Goal: Transaction & Acquisition: Purchase product/service

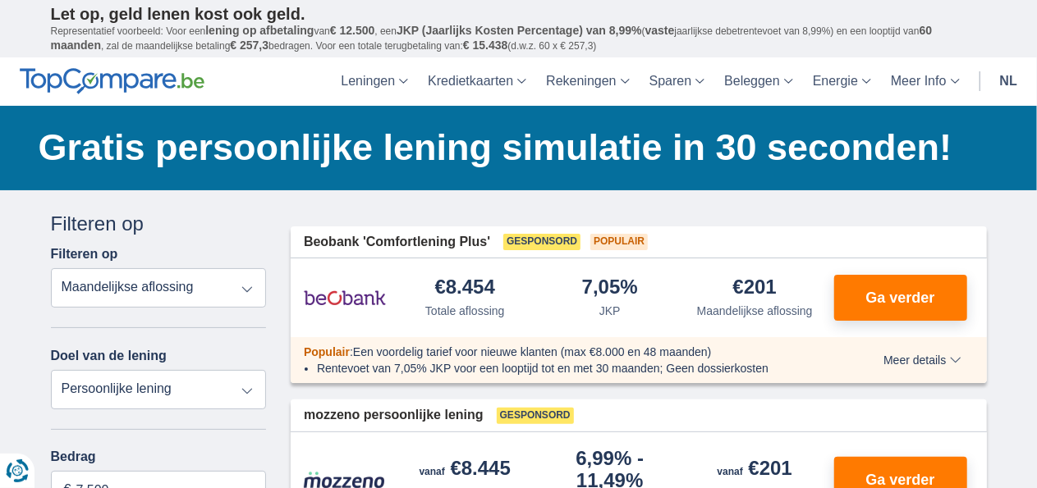
click at [246, 290] on select "Totale aflossing JKP Maandelijkse aflossing" at bounding box center [159, 287] width 216 height 39
click at [51, 268] on select "Totale aflossing JKP Maandelijkse aflossing" at bounding box center [159, 287] width 216 height 39
click at [244, 392] on select "Persoonlijke lening Auto Moto / fiets Mobilhome / caravan Renovatie Energie Sch…" at bounding box center [159, 389] width 216 height 39
select select "education"
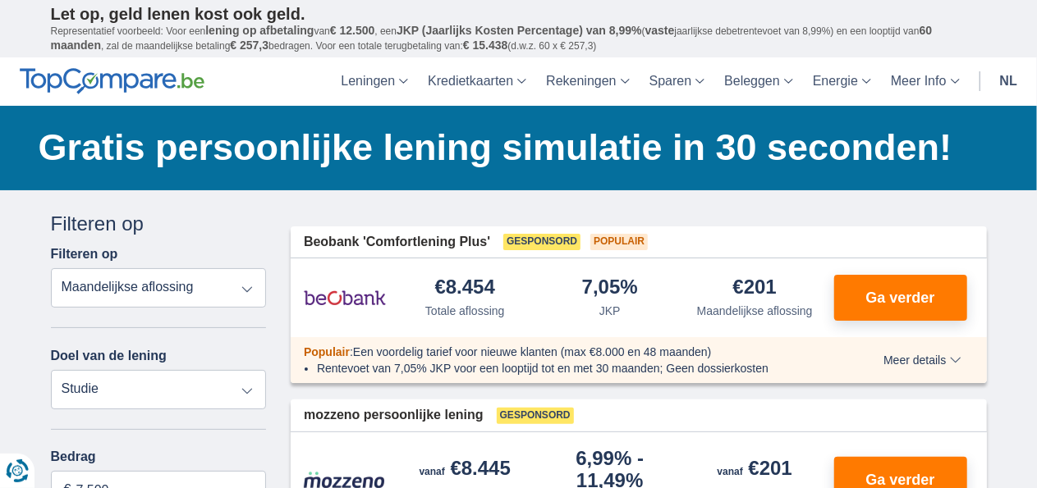
click at [51, 370] on select "Persoonlijke lening Auto Moto / fiets Mobilhome / caravan Renovatie Energie Sch…" at bounding box center [159, 389] width 216 height 39
type input "7.500"
type input "7250"
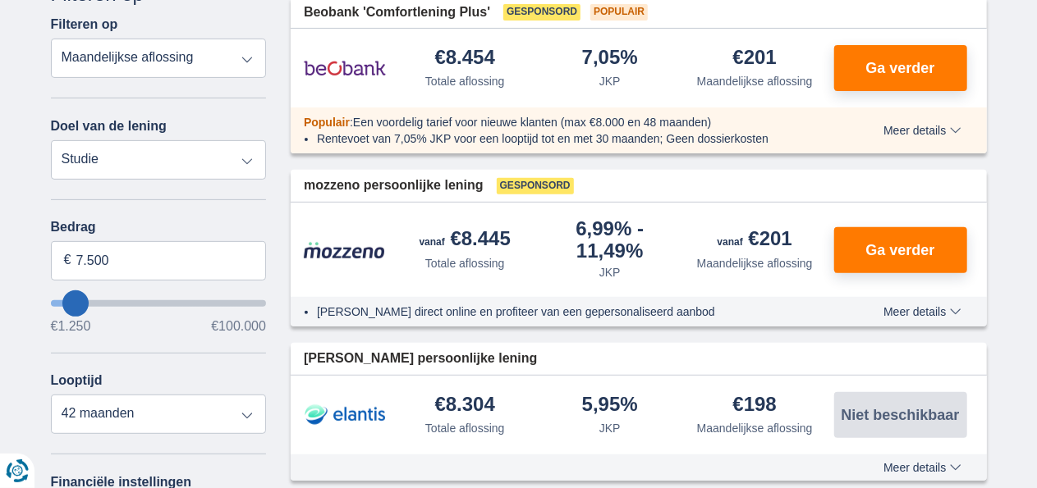
scroll to position [263, 0]
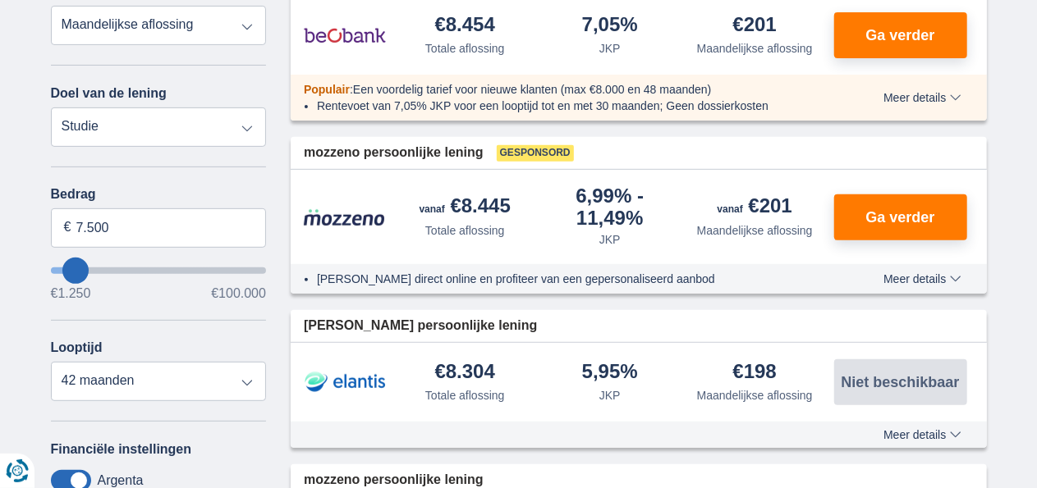
type input "17.250"
type input "17250"
select select "84"
type input "17250"
click at [94, 271] on input "wantToBorrow" at bounding box center [159, 271] width 216 height 7
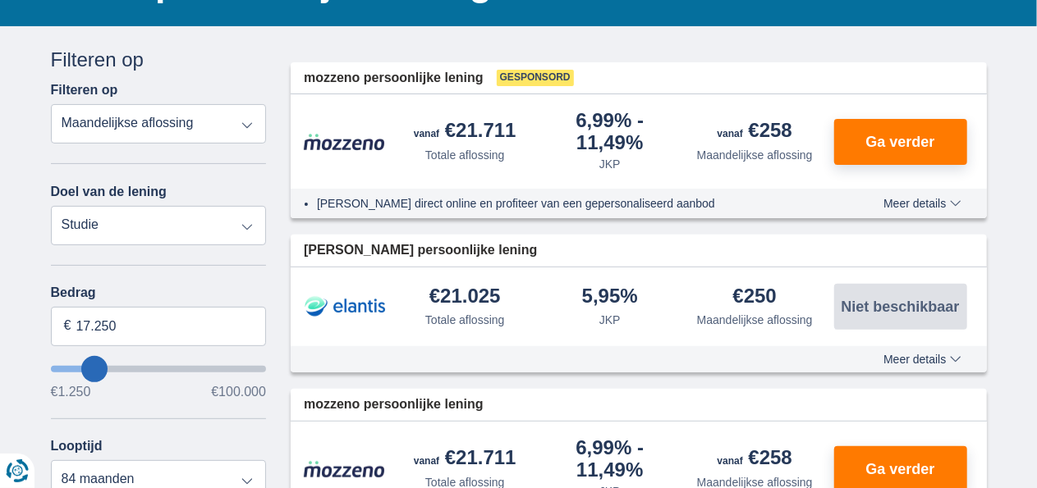
scroll to position [197, 0]
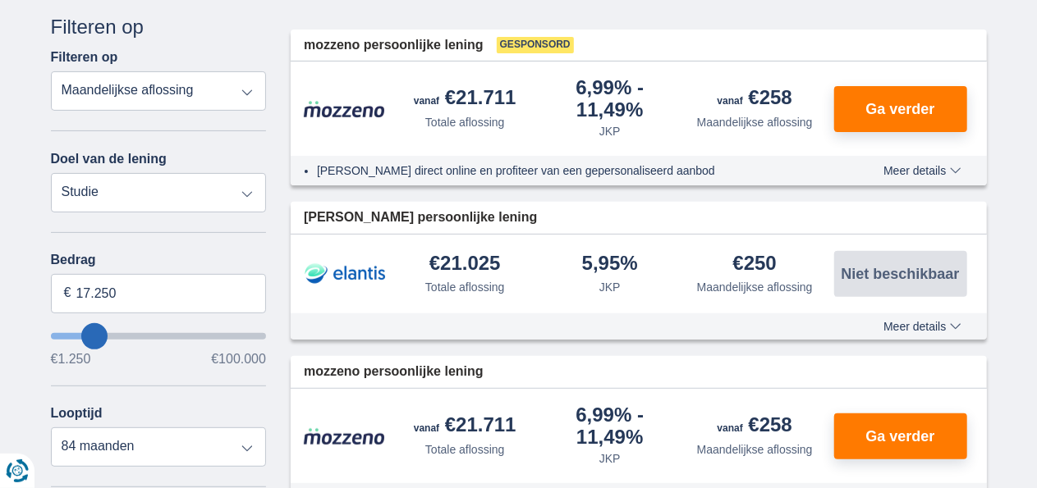
type input "8.250"
type input "8250"
select select "48"
click at [77, 333] on input "wantToBorrow" at bounding box center [159, 336] width 216 height 7
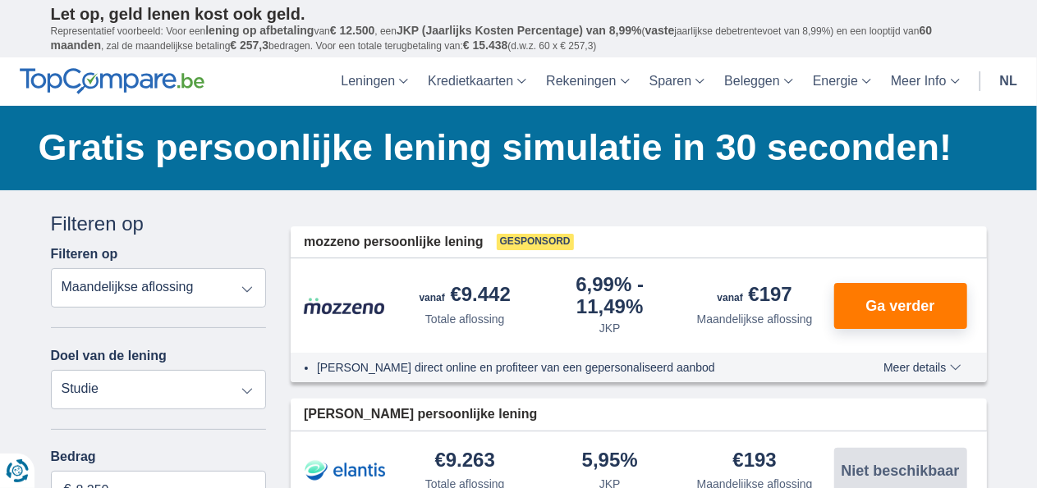
type input "7250"
type input "7.250"
select select "42"
type input "6250"
type input "6.250"
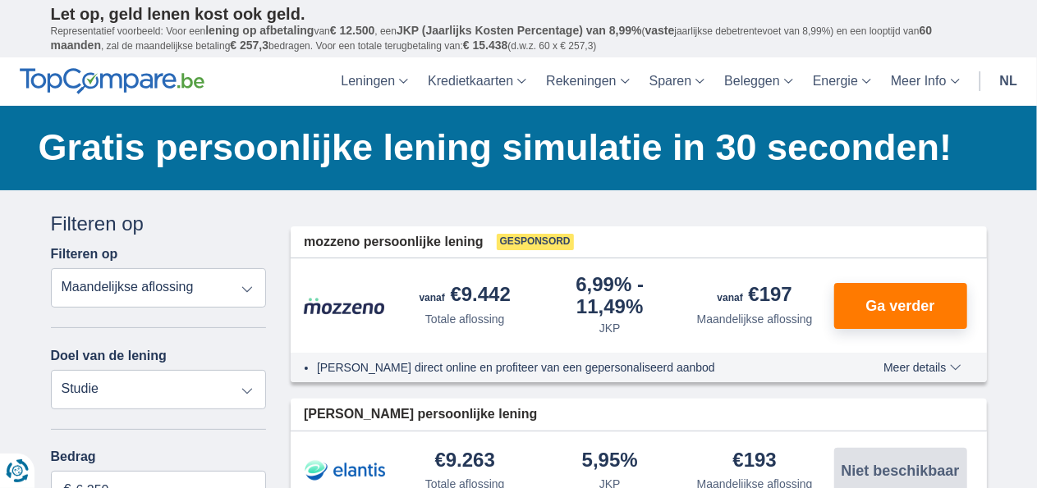
type input "5250"
type input "5.250"
select select "36"
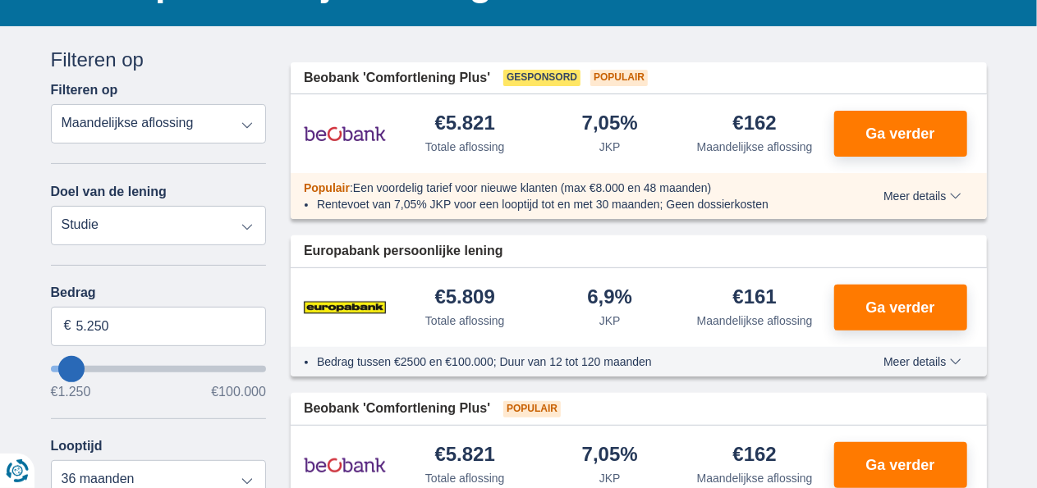
scroll to position [131, 0]
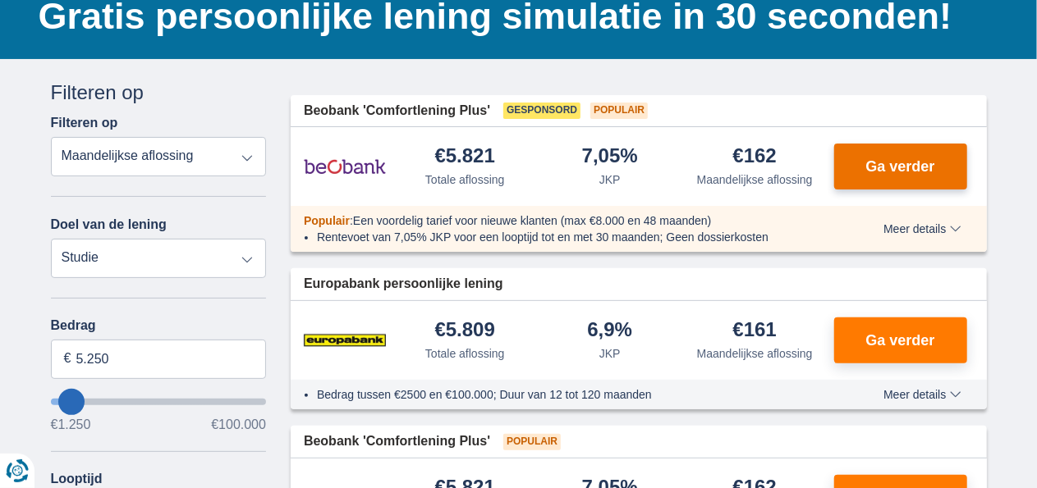
click at [912, 165] on span "Ga verder" at bounding box center [899, 166] width 69 height 15
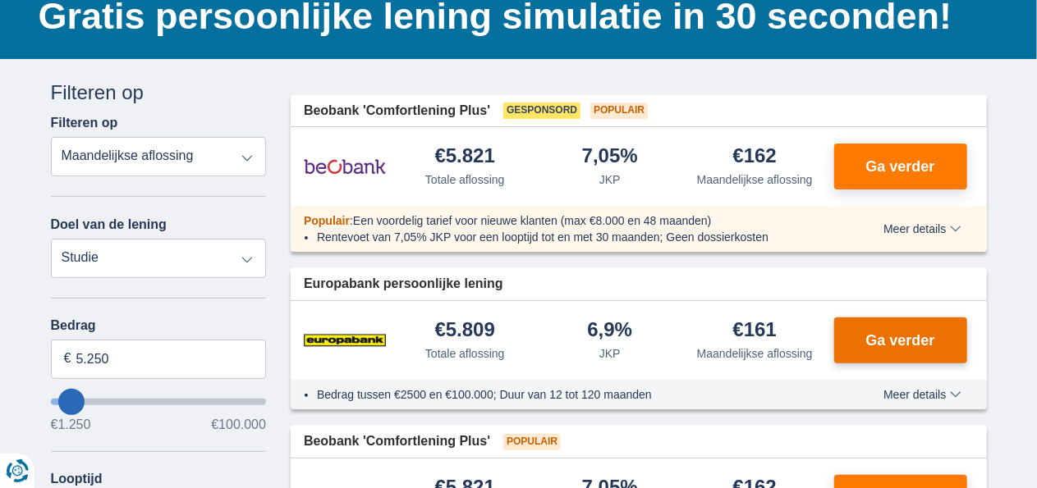
click at [901, 337] on span "Ga verder" at bounding box center [899, 340] width 69 height 15
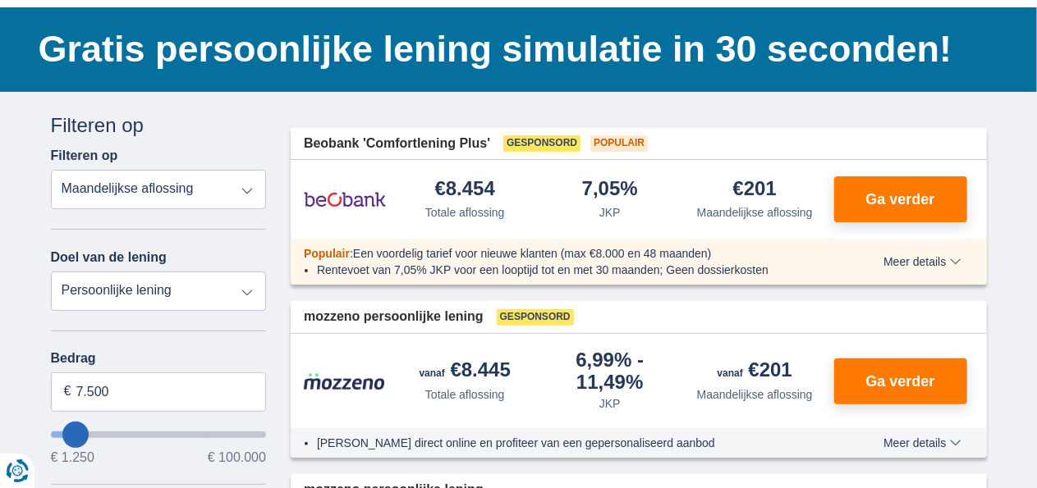
scroll to position [131, 0]
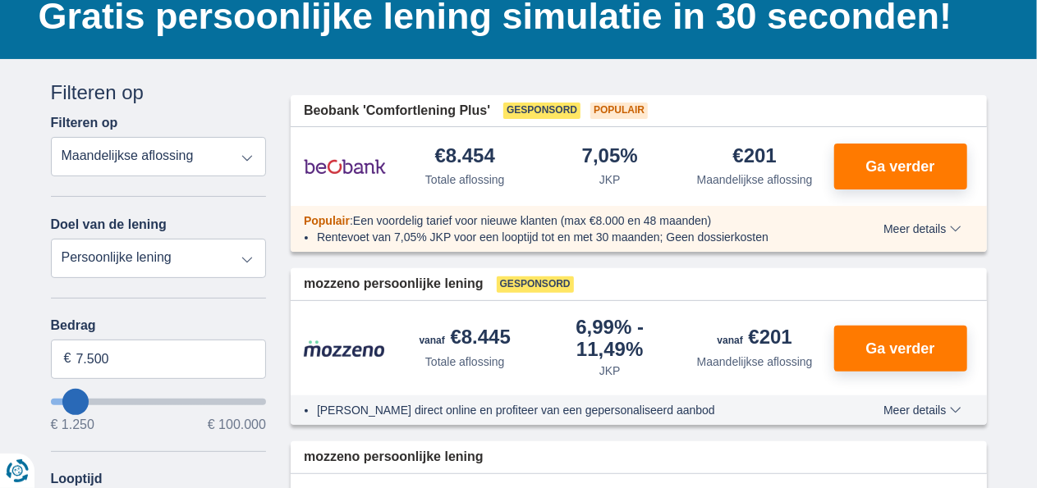
type input "1.250"
type input "1250"
select select "24"
type input "1250"
click at [61, 400] on input "wantToBorrow" at bounding box center [159, 402] width 216 height 7
